Goal: Task Accomplishment & Management: Complete application form

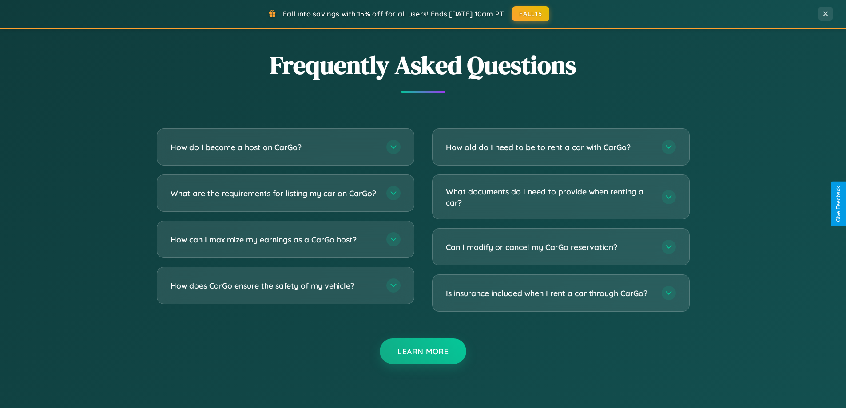
scroll to position [1709, 0]
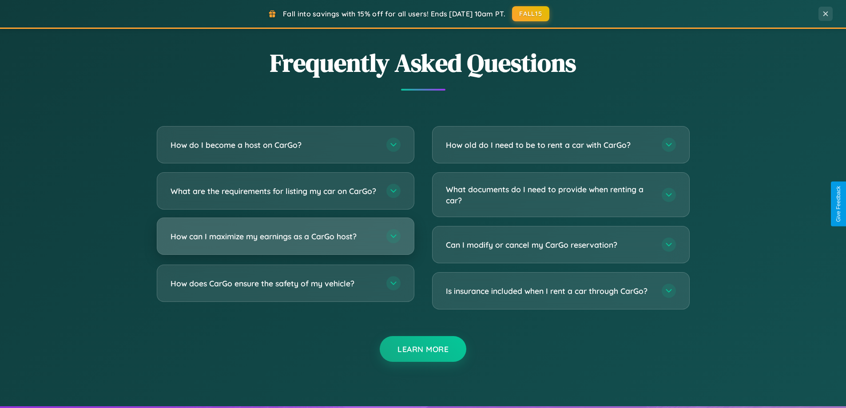
click at [285, 242] on h3 "How can I maximize my earnings as a CarGo host?" at bounding box center [274, 236] width 207 height 11
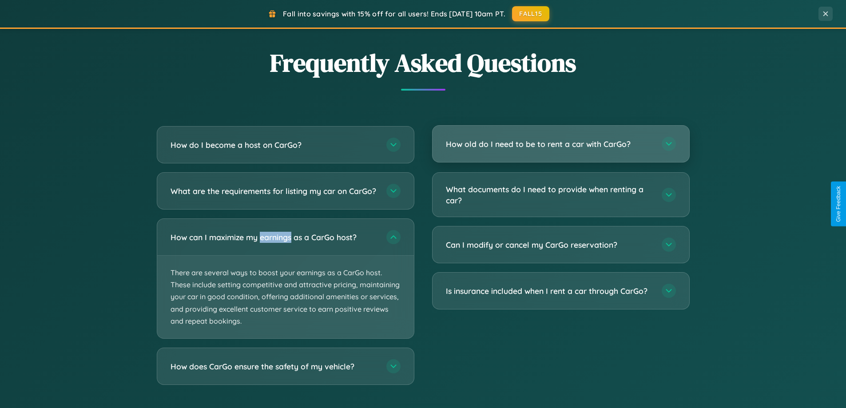
click at [561, 144] on h3 "How old do I need to be to rent a car with CarGo?" at bounding box center [549, 144] width 207 height 11
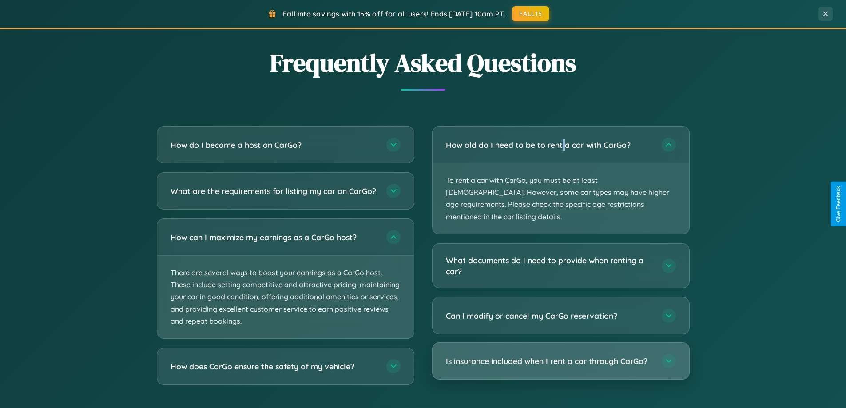
click at [561, 356] on h3 "Is insurance included when I rent a car through CarGo?" at bounding box center [549, 361] width 207 height 11
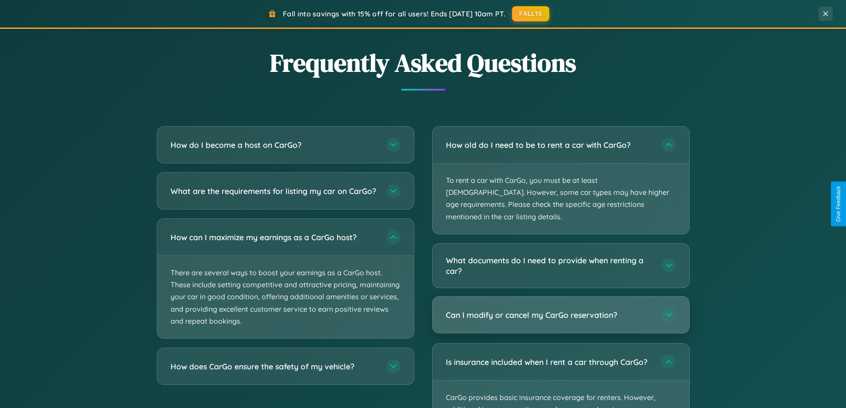
click at [561, 310] on h3 "Can I modify or cancel my CarGo reservation?" at bounding box center [549, 315] width 207 height 11
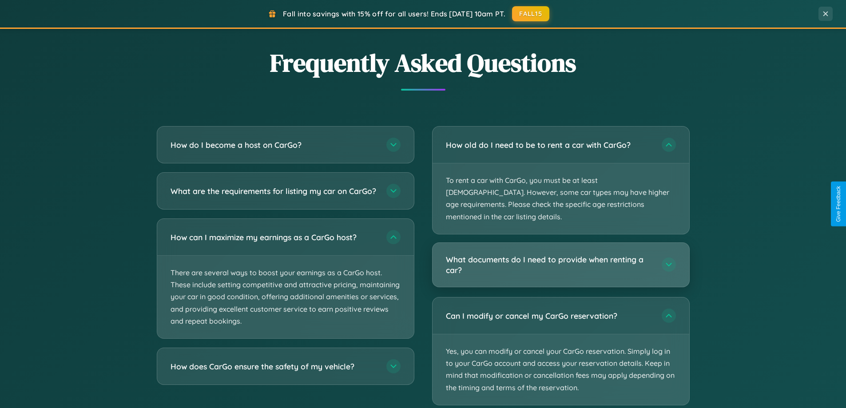
click at [561, 254] on h3 "What documents do I need to provide when renting a car?" at bounding box center [549, 265] width 207 height 22
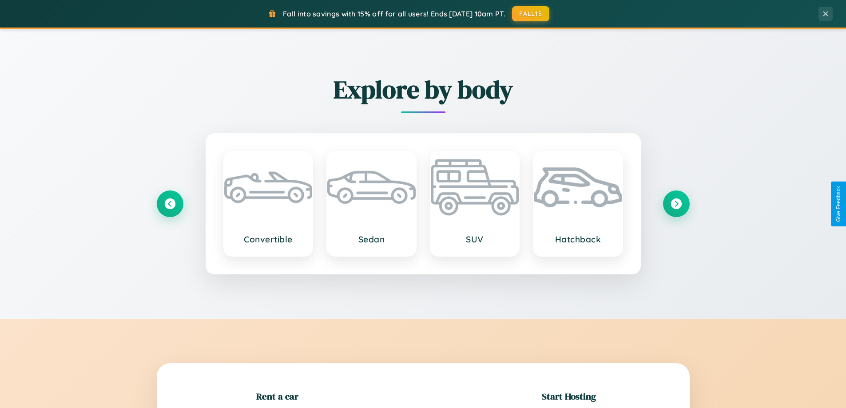
scroll to position [192, 0]
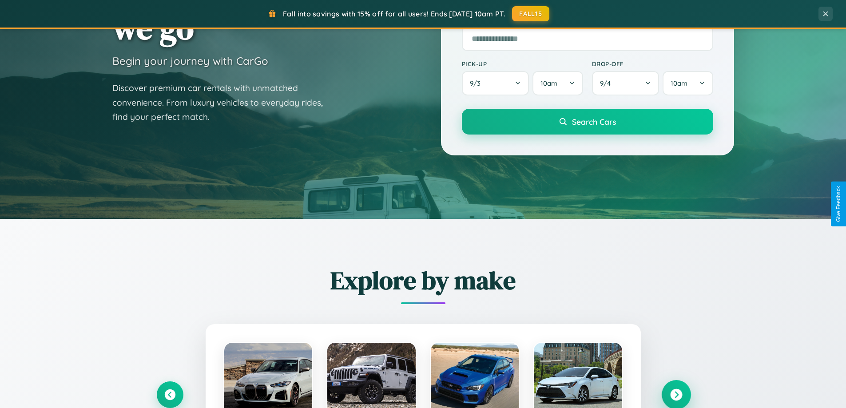
click at [676, 395] on icon at bounding box center [676, 395] width 12 height 12
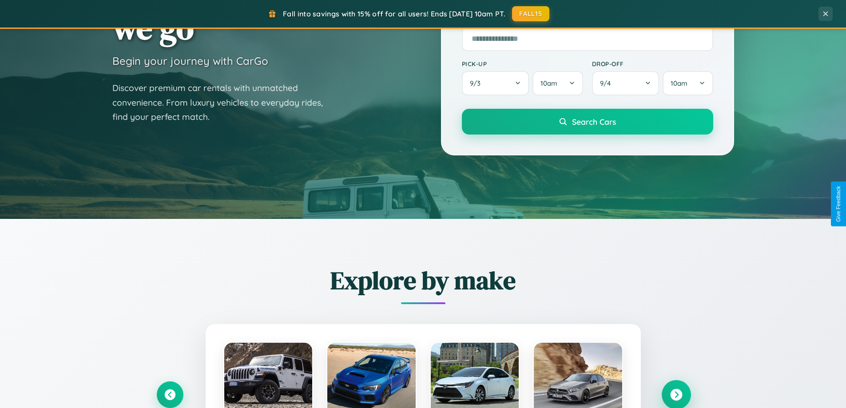
click at [676, 394] on icon at bounding box center [676, 395] width 12 height 12
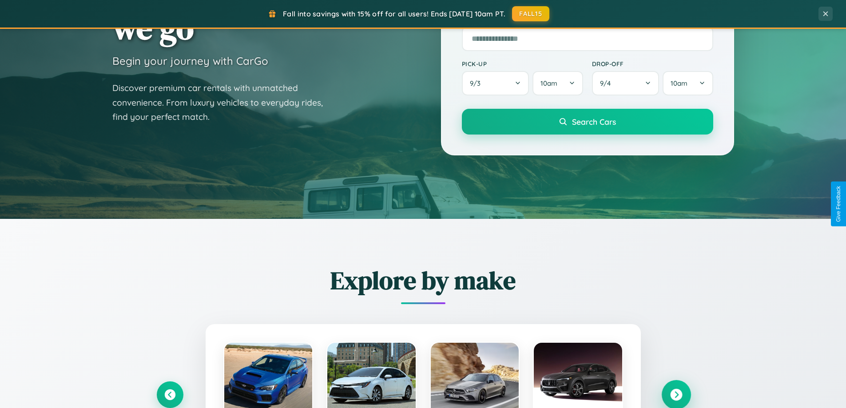
click at [676, 394] on icon at bounding box center [676, 395] width 12 height 12
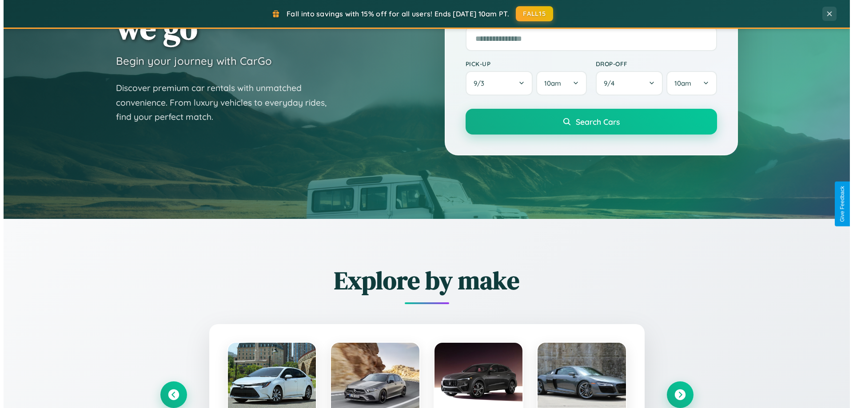
scroll to position [0, 0]
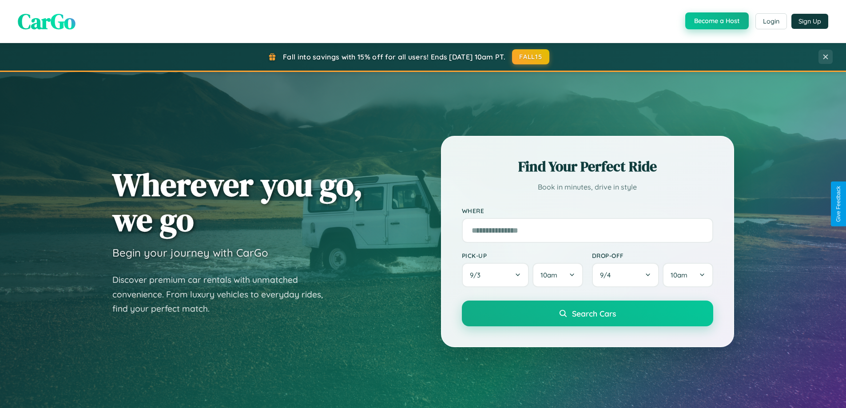
click at [716, 21] on button "Become a Host" at bounding box center [717, 20] width 64 height 17
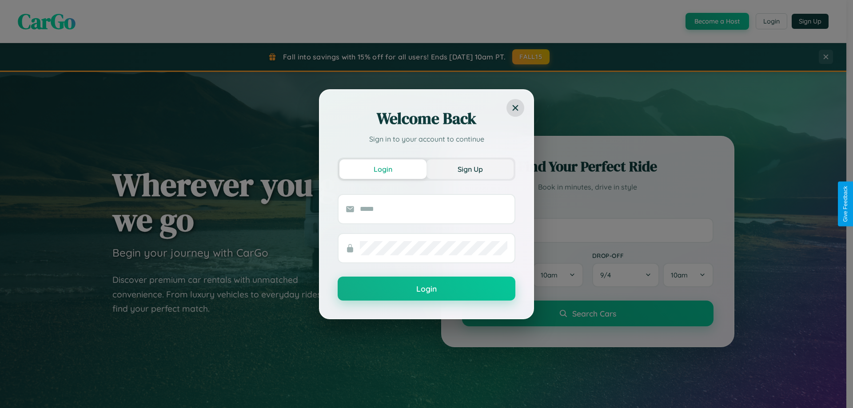
click at [470, 169] on button "Sign Up" at bounding box center [469, 169] width 87 height 20
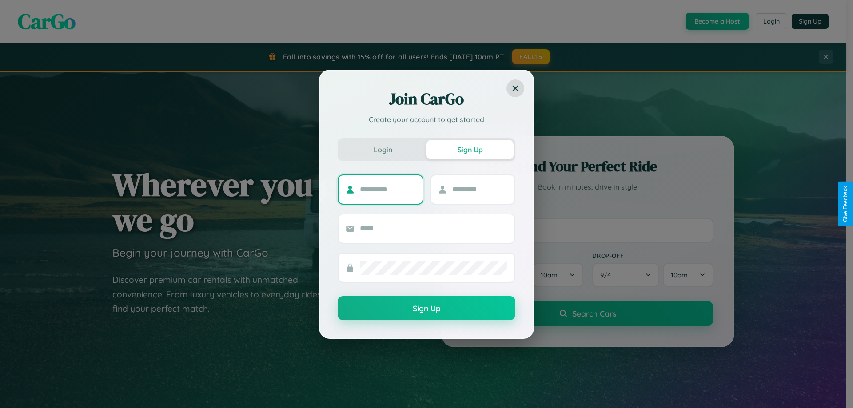
click at [387, 189] on input "text" at bounding box center [388, 190] width 56 height 14
type input "******"
click at [479, 189] on input "text" at bounding box center [480, 190] width 56 height 14
type input "******"
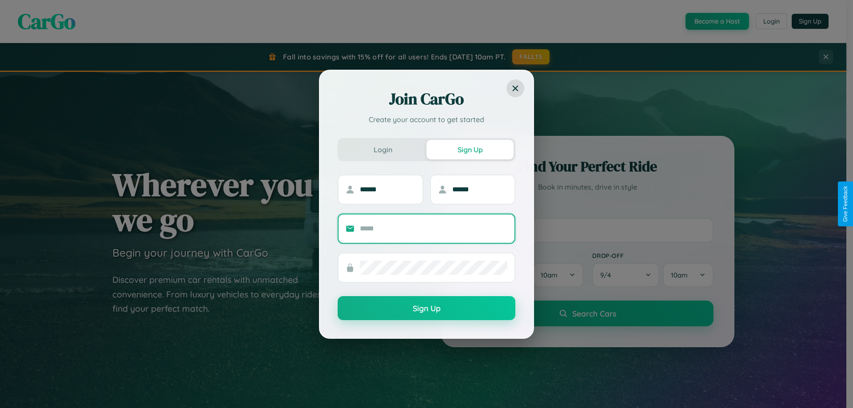
click at [434, 228] on input "text" at bounding box center [433, 229] width 147 height 14
type input "**********"
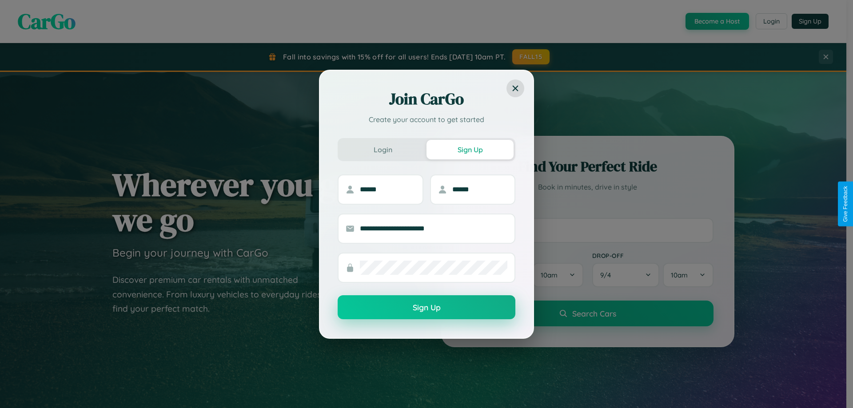
click at [426, 308] on button "Sign Up" at bounding box center [427, 307] width 178 height 24
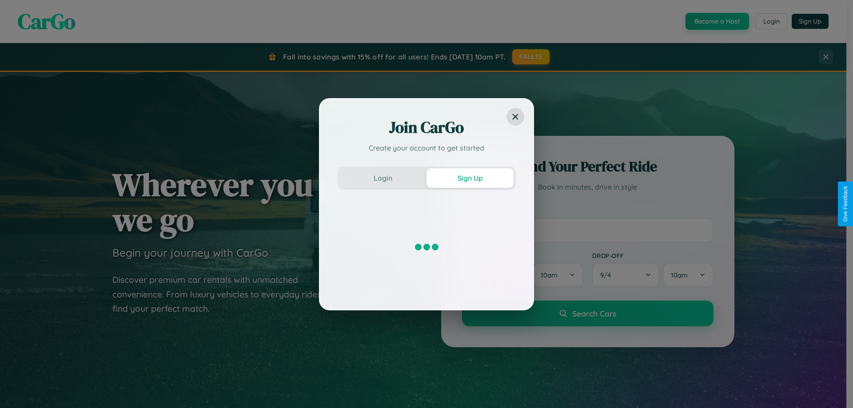
click at [716, 21] on div "Join CarGo Create your account to get started Login Sign Up" at bounding box center [426, 204] width 853 height 408
click at [470, 178] on button "Sign Up" at bounding box center [469, 178] width 87 height 20
